Goal: Navigation & Orientation: Find specific page/section

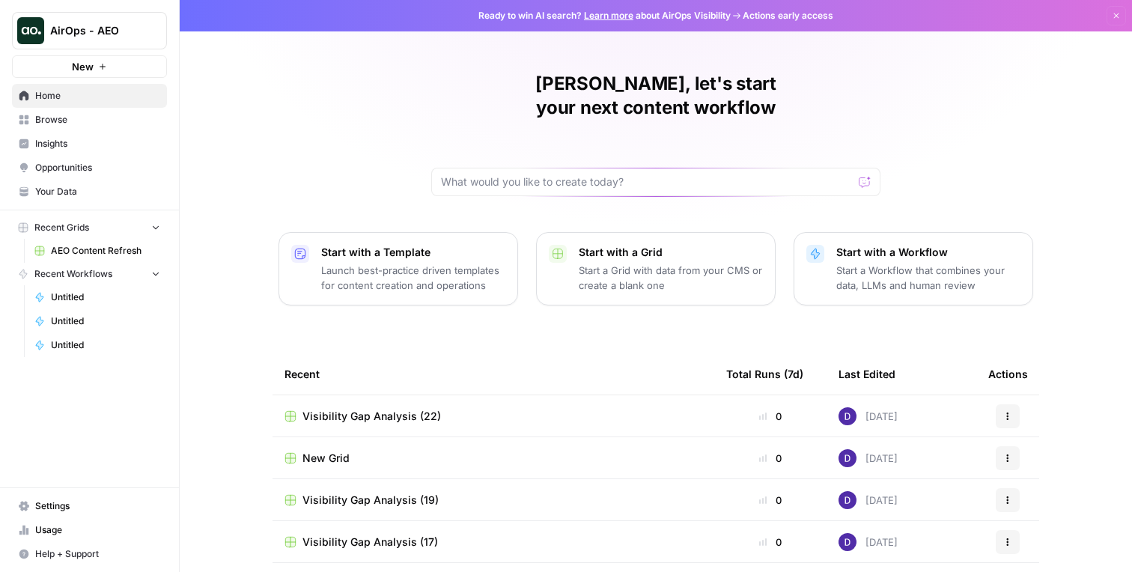
click at [95, 142] on span "Insights" at bounding box center [97, 143] width 125 height 13
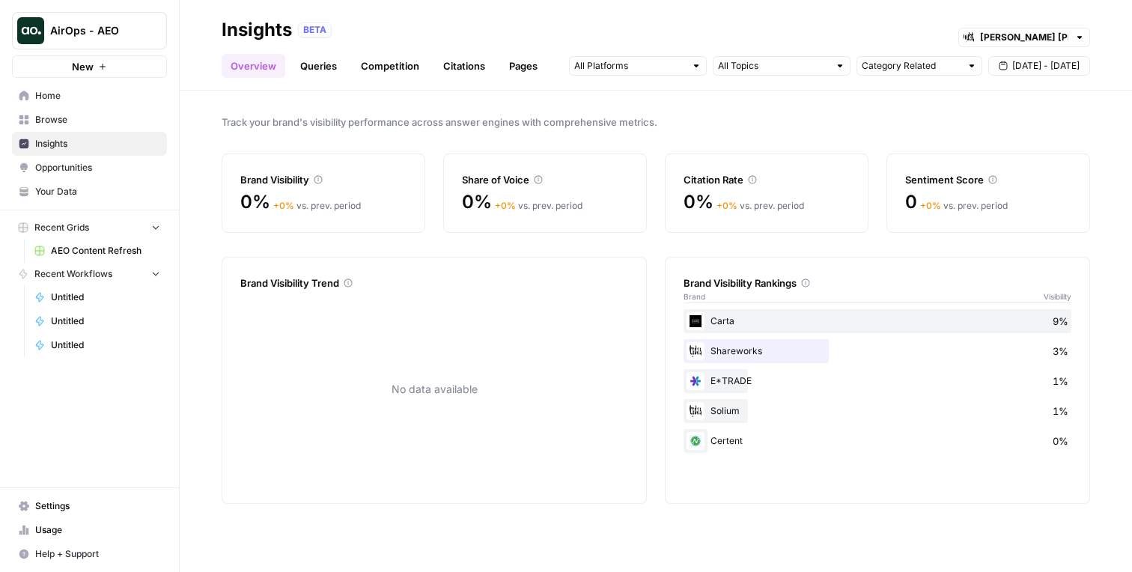
click at [315, 67] on link "Queries" at bounding box center [318, 66] width 55 height 24
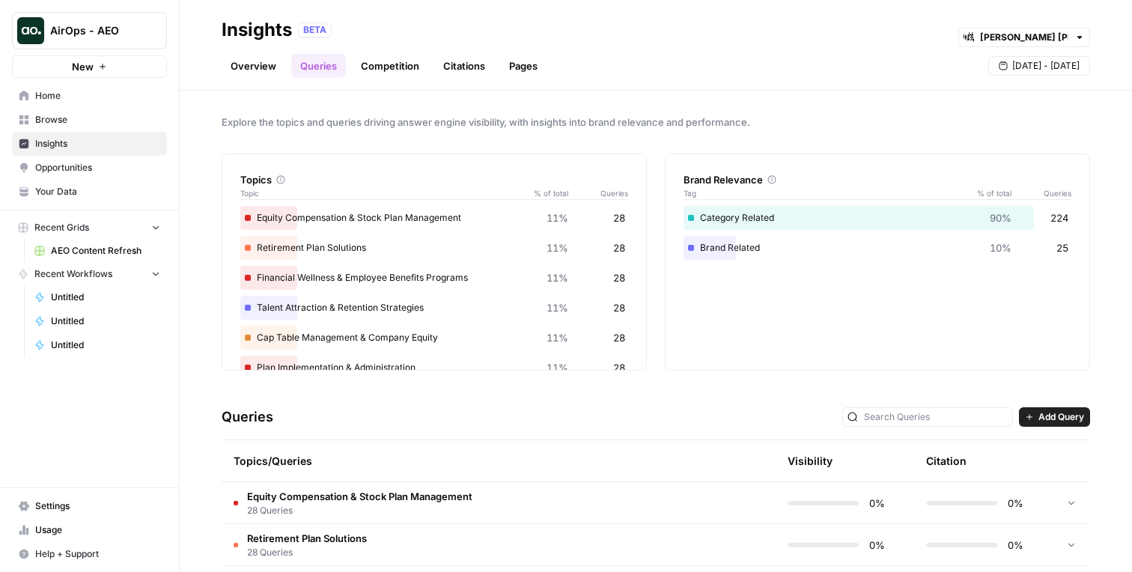
click at [269, 61] on link "Overview" at bounding box center [254, 66] width 64 height 24
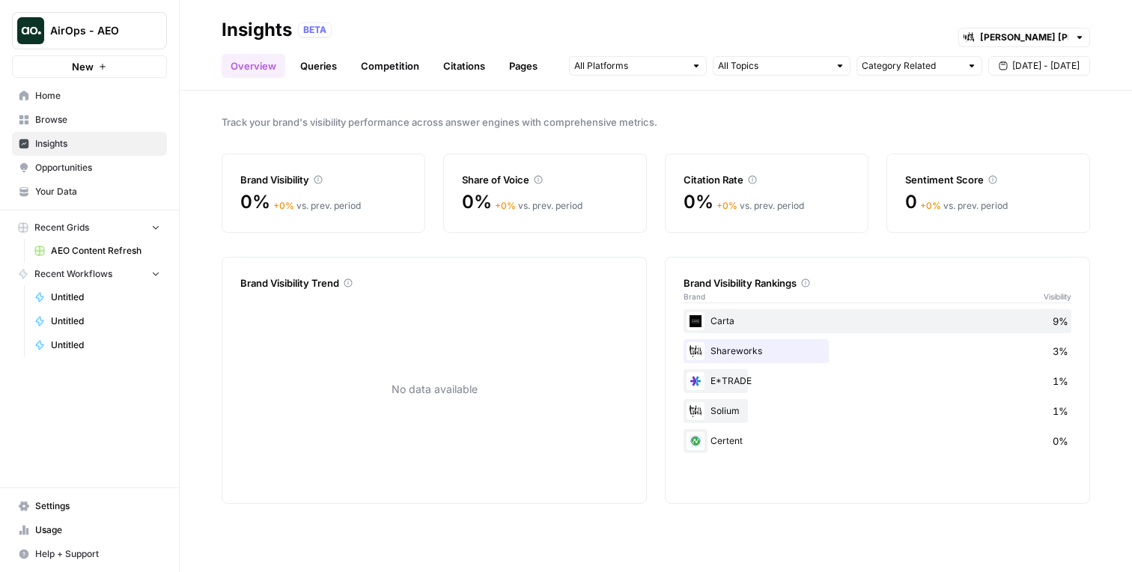
click at [448, 70] on link "Citations" at bounding box center [464, 66] width 60 height 24
